Goal: Task Accomplishment & Management: Use online tool/utility

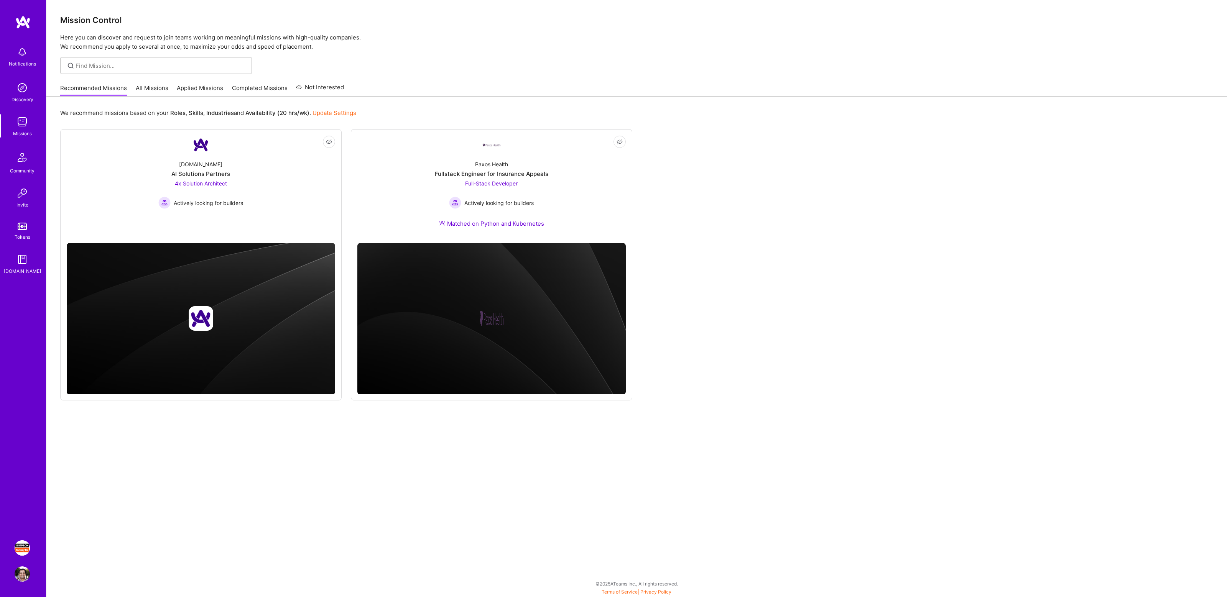
click at [21, 546] on img at bounding box center [22, 548] width 15 height 15
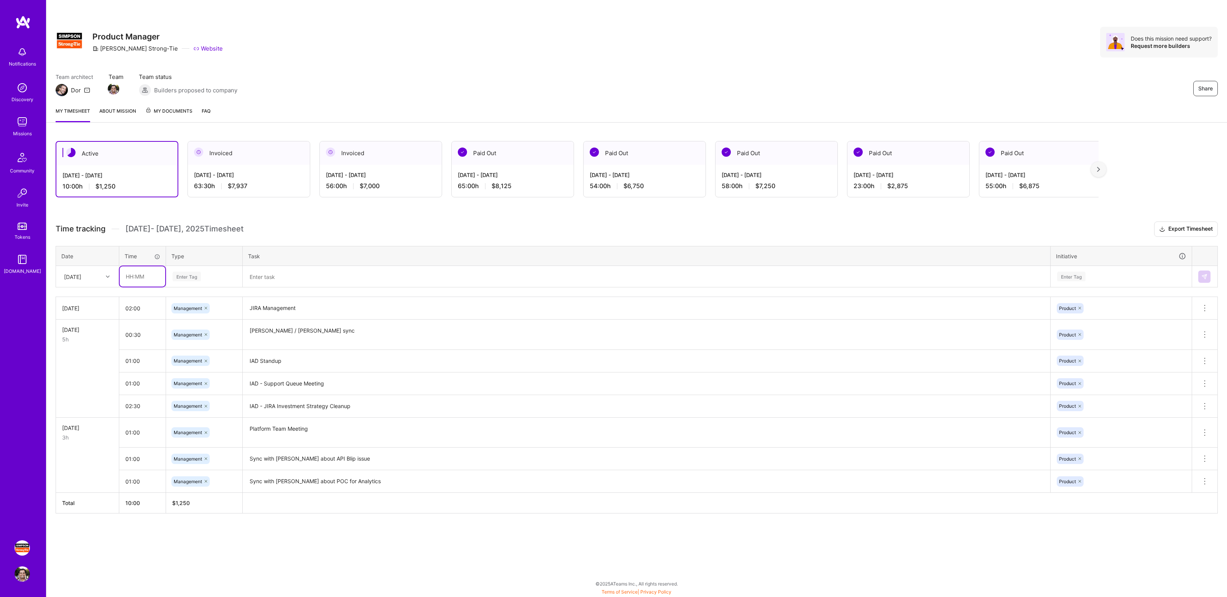
click at [140, 275] on input "text" at bounding box center [143, 277] width 46 height 20
type input "01:00"
type input "mana"
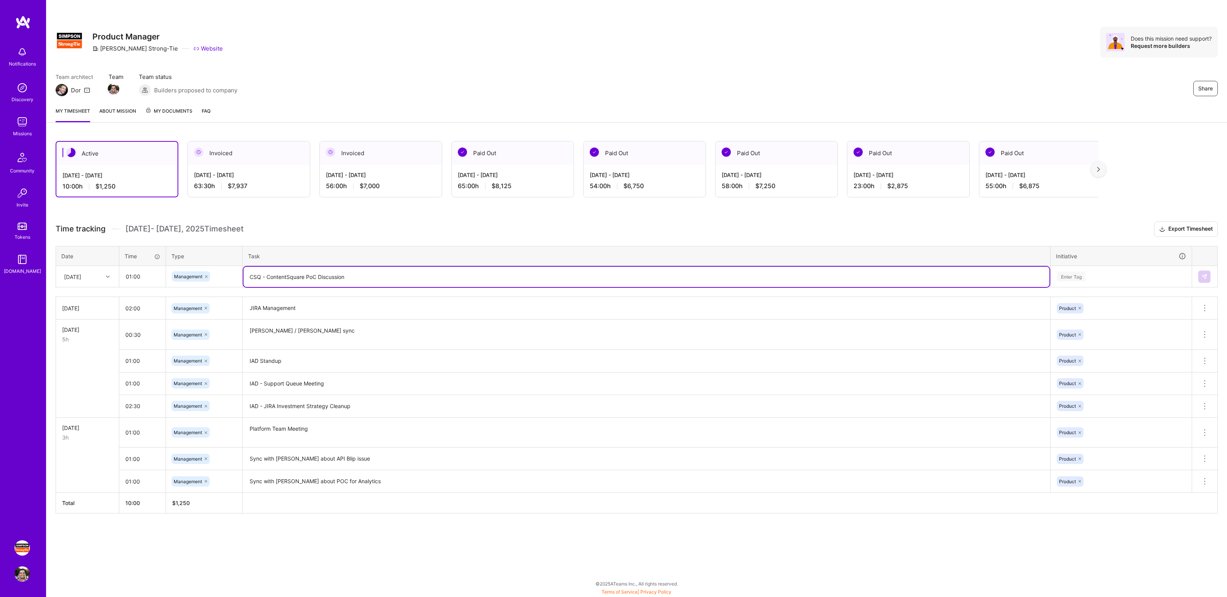
type textarea "CSQ - ContentSquare PoC Discussion"
click at [1089, 275] on div "Enter Tag" at bounding box center [1122, 277] width 130 height 10
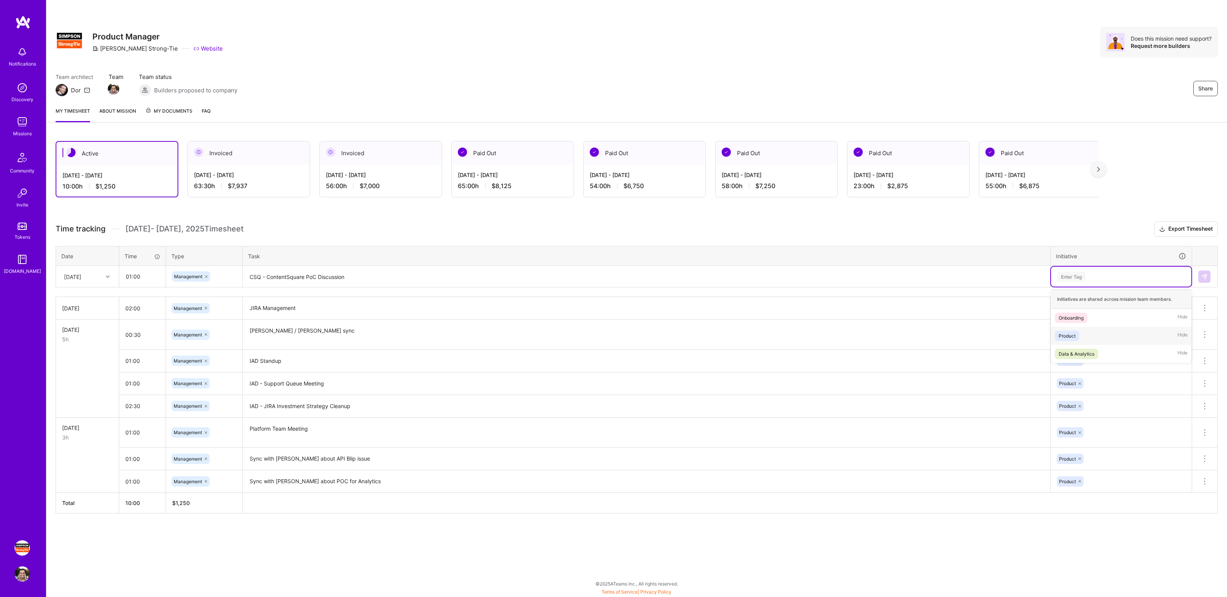
click at [1079, 334] on span "Product" at bounding box center [1067, 336] width 25 height 10
click at [1201, 276] on button at bounding box center [1204, 277] width 12 height 12
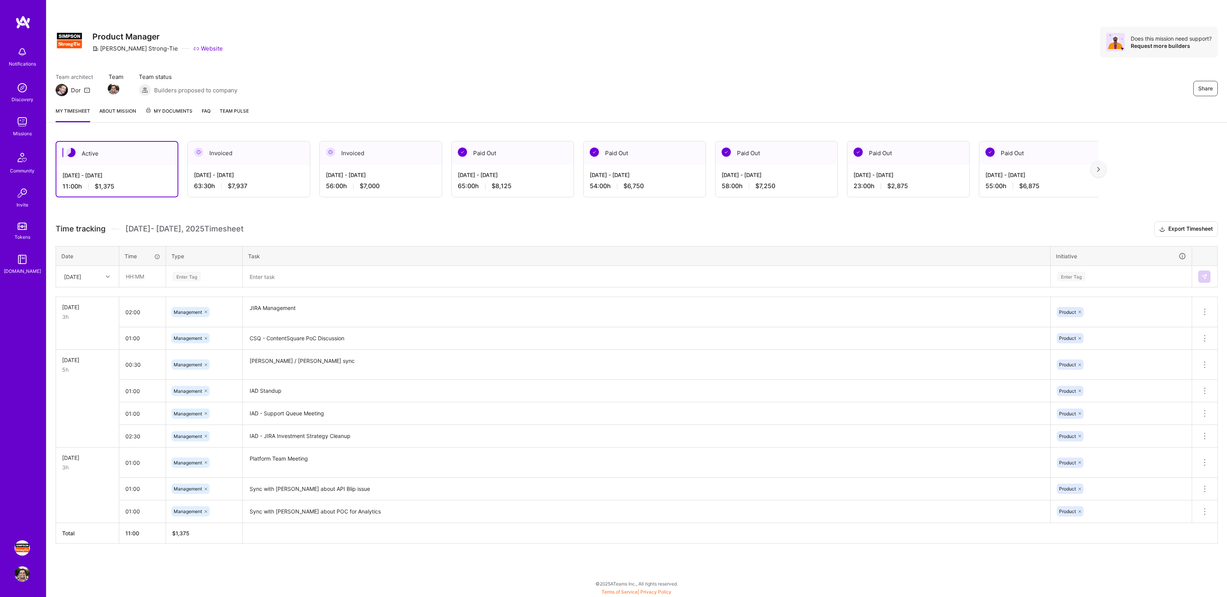
click at [459, 222] on h3 "Time tracking [DATE] - [DATE] Timesheet Export Timesheet" at bounding box center [637, 229] width 1162 height 15
click at [495, 221] on div "Active [DATE] - [DATE] 11:00 h $1,375 Invoiced [DATE] - [DATE] 63:30 h $7,937 I…" at bounding box center [636, 357] width 1181 height 450
click at [669, 64] on div "Share Product Manager [PERSON_NAME]-Tie Website Does this mission need support?…" at bounding box center [636, 50] width 1181 height 101
click at [752, 63] on div "Share Product Manager [PERSON_NAME]-Tie Website Does this mission need support?…" at bounding box center [636, 50] width 1181 height 101
click at [711, 40] on div "Share Product Manager [PERSON_NAME]-Tie Website Does this mission need support?…" at bounding box center [637, 42] width 1162 height 31
